Goal: Transaction & Acquisition: Book appointment/travel/reservation

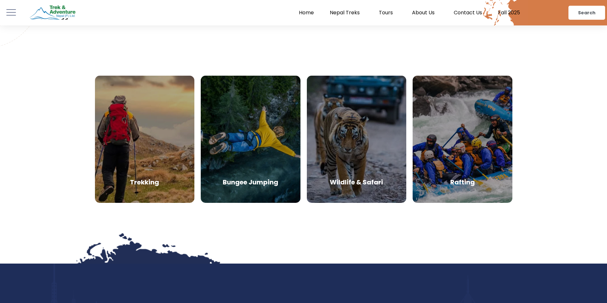
scroll to position [2982, 0]
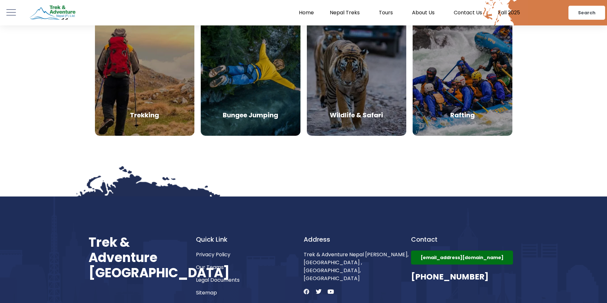
click at [304, 289] on icon at bounding box center [306, 292] width 6 height 6
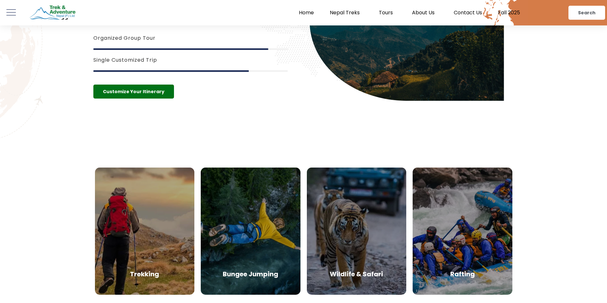
scroll to position [2664, 0]
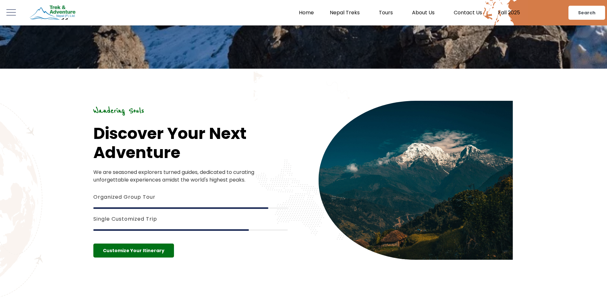
click at [387, 13] on link "Tours" at bounding box center [387, 13] width 33 height 6
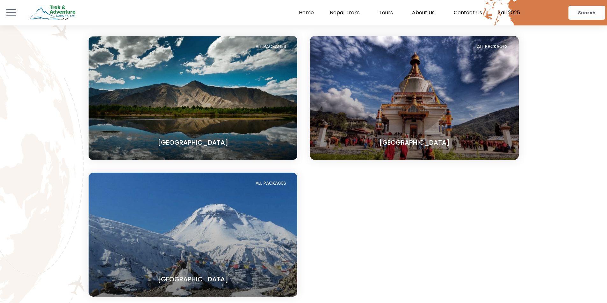
scroll to position [255, 0]
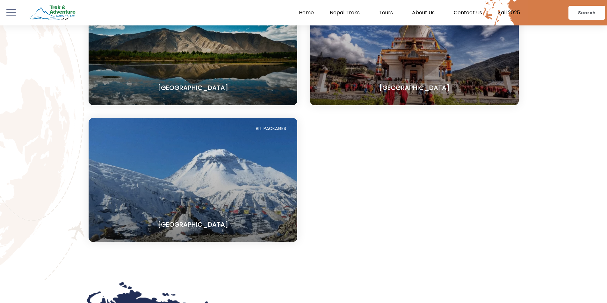
click at [223, 208] on section "[GEOGRAPHIC_DATA]" at bounding box center [193, 180] width 209 height 124
click at [279, 127] on link "ALL PACKAGES" at bounding box center [270, 128] width 31 height 6
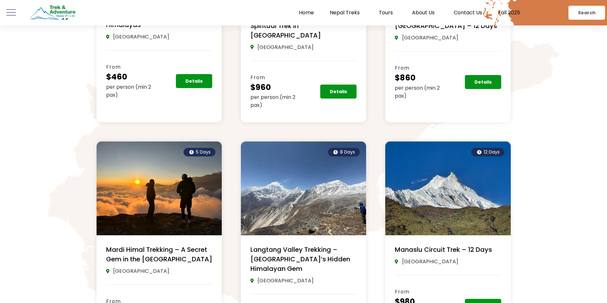
scroll to position [605, 0]
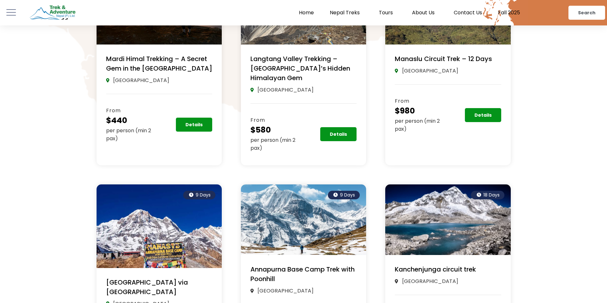
click at [456, 58] on link "Manaslu Circuit Trek – 12 Days" at bounding box center [442, 58] width 97 height 9
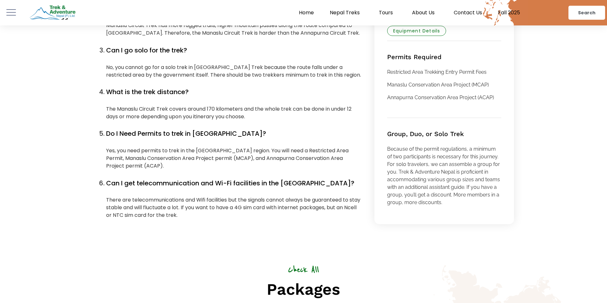
scroll to position [3630, 0]
